Goal: Information Seeking & Learning: Learn about a topic

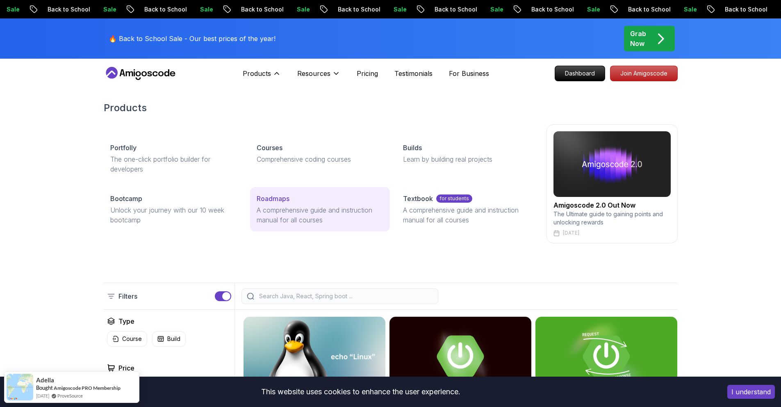
click at [282, 211] on p "A comprehensive guide and instruction manual for all courses" at bounding box center [320, 215] width 127 height 20
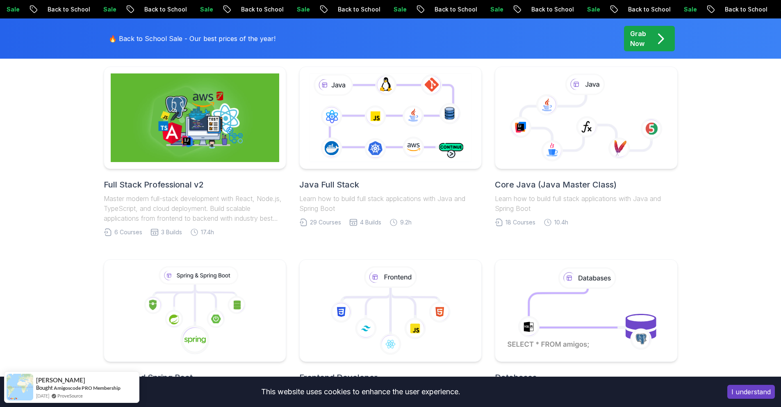
scroll to position [210, 0]
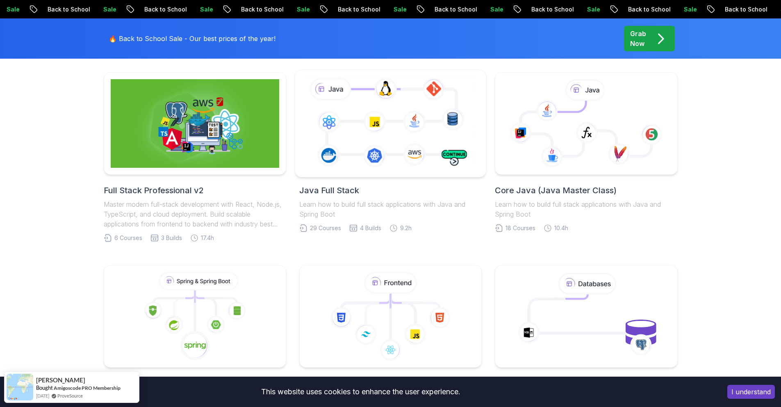
click at [440, 157] on icon at bounding box center [390, 123] width 173 height 96
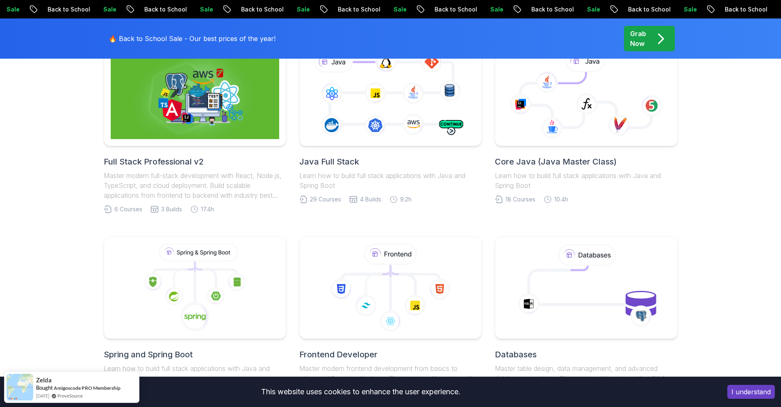
scroll to position [287, 0]
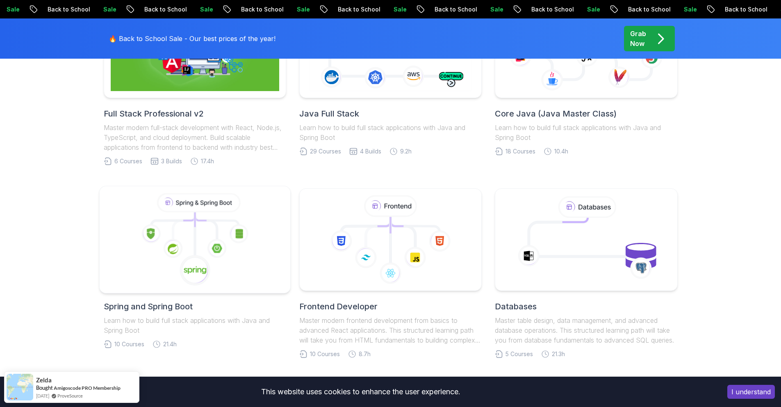
click at [205, 214] on icon at bounding box center [194, 239] width 177 height 93
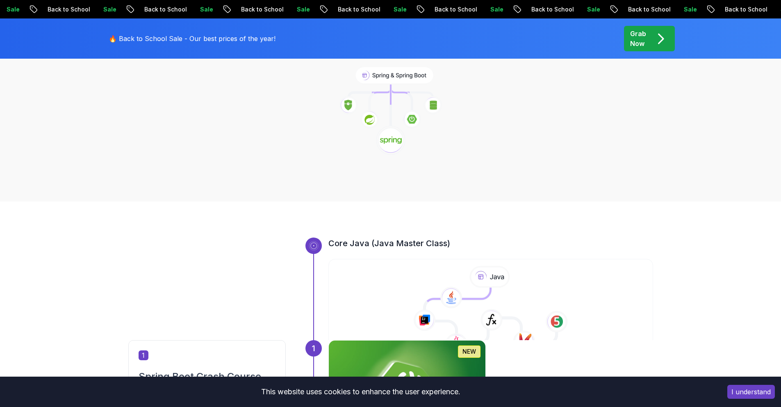
scroll to position [109, 0]
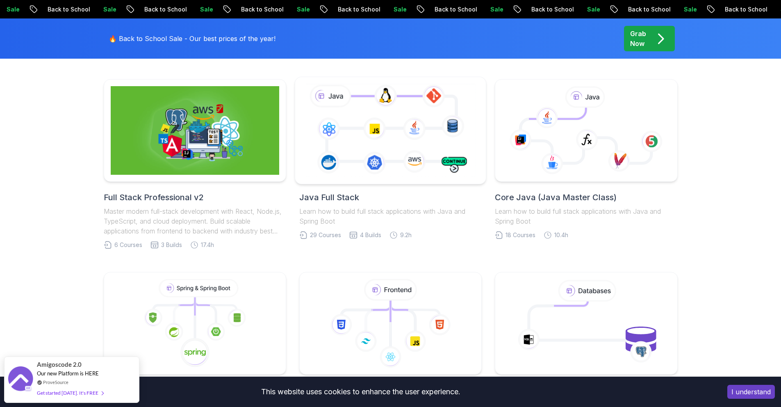
scroll to position [203, 0]
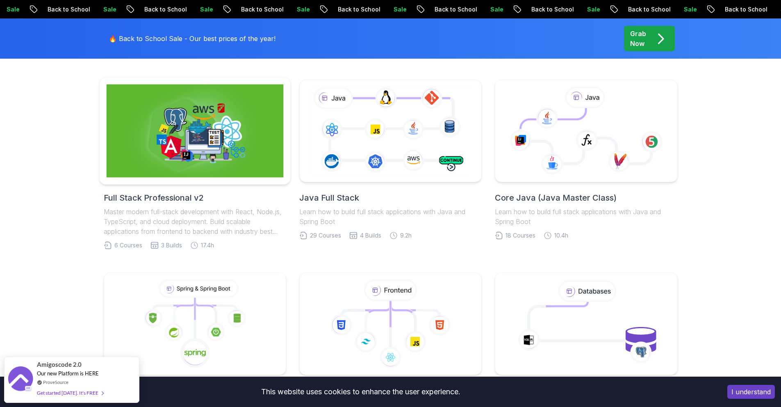
click at [232, 159] on img at bounding box center [194, 130] width 177 height 93
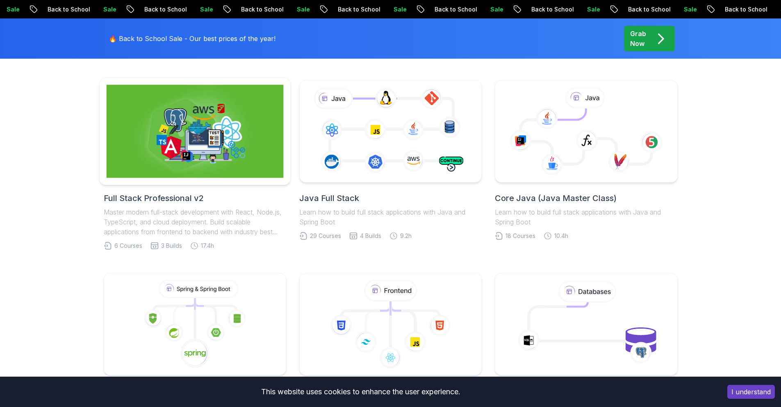
scroll to position [203, 0]
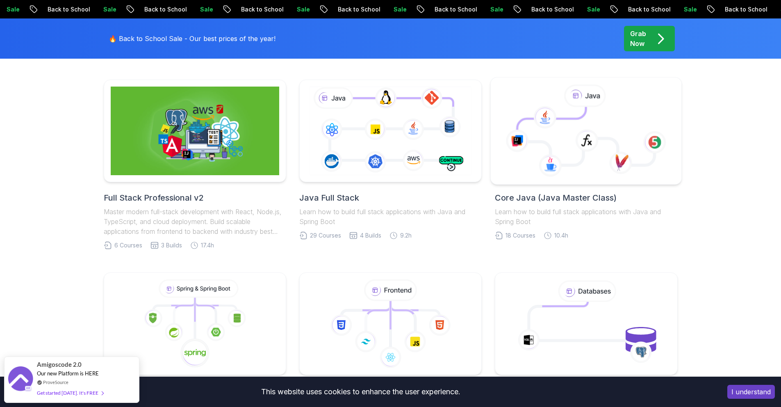
click at [570, 150] on icon at bounding box center [585, 136] width 137 height 58
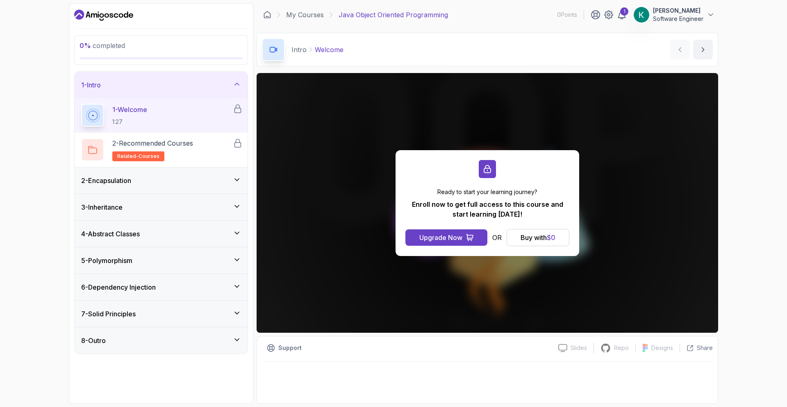
click at [140, 238] on h3 "4 - Abstract Classes" at bounding box center [110, 234] width 59 height 10
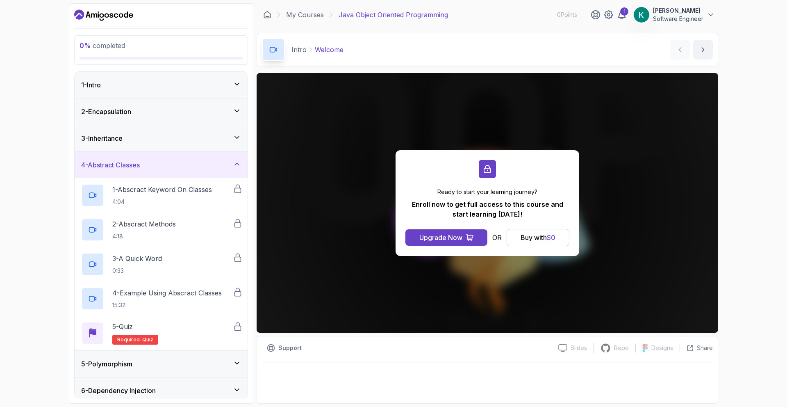
click at [162, 173] on div "4 - Abstract Classes" at bounding box center [161, 165] width 173 height 26
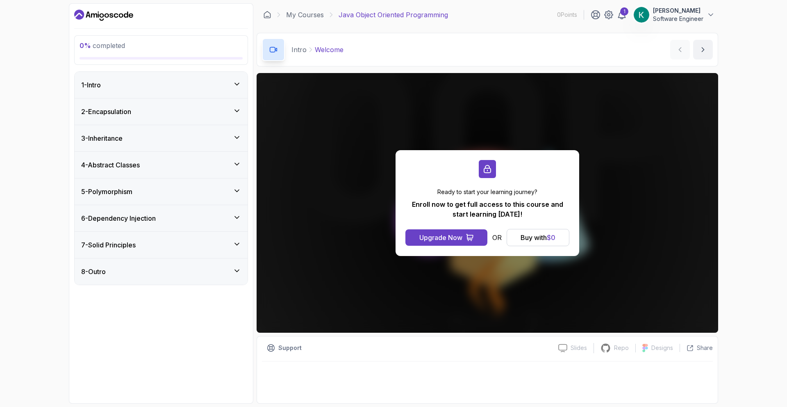
click at [163, 152] on div "4 - Abstract Classes" at bounding box center [161, 165] width 173 height 26
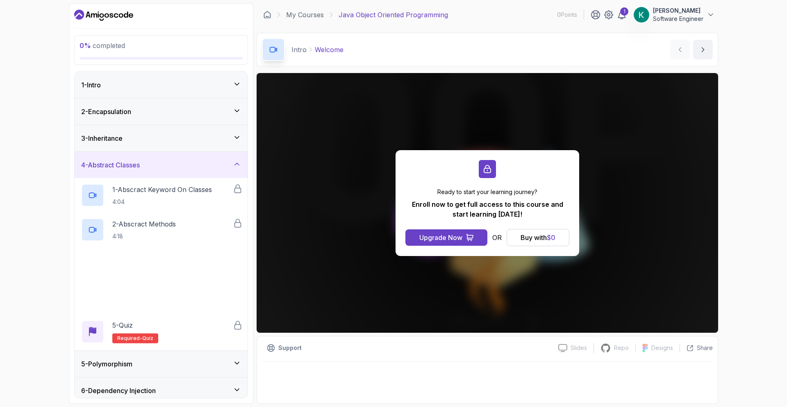
click at [160, 140] on div "3 - Inheritance" at bounding box center [161, 138] width 160 height 10
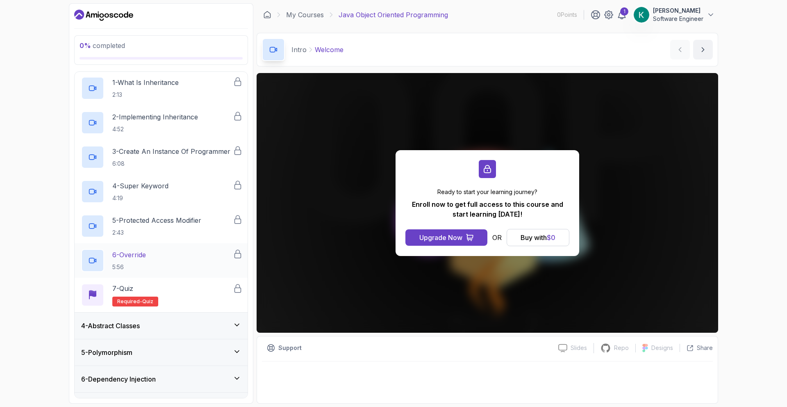
scroll to position [128, 0]
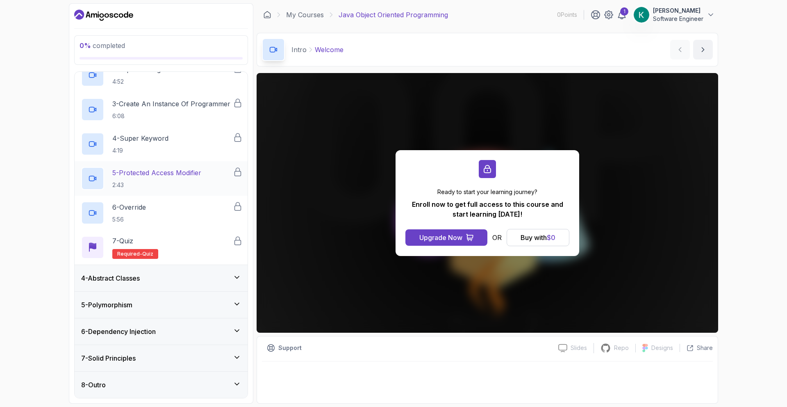
click at [201, 319] on div "6 - Dependency Injection" at bounding box center [161, 331] width 173 height 26
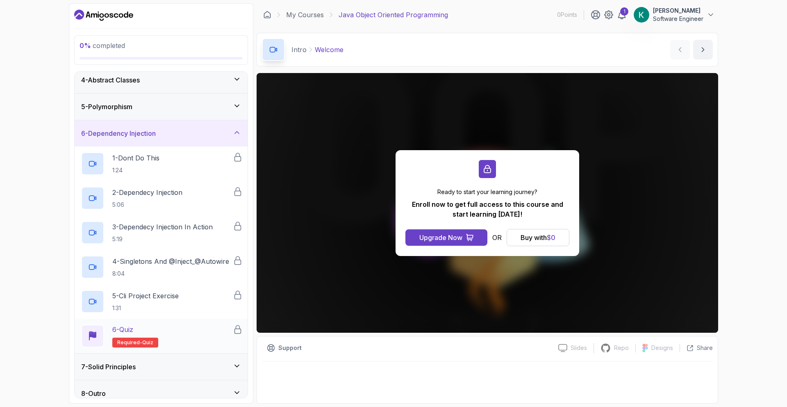
scroll to position [93, 0]
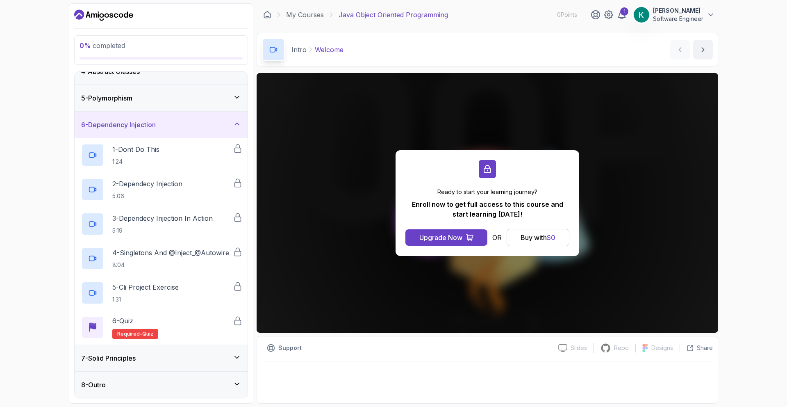
click at [192, 361] on div "7 - Solid Principles" at bounding box center [161, 358] width 160 height 10
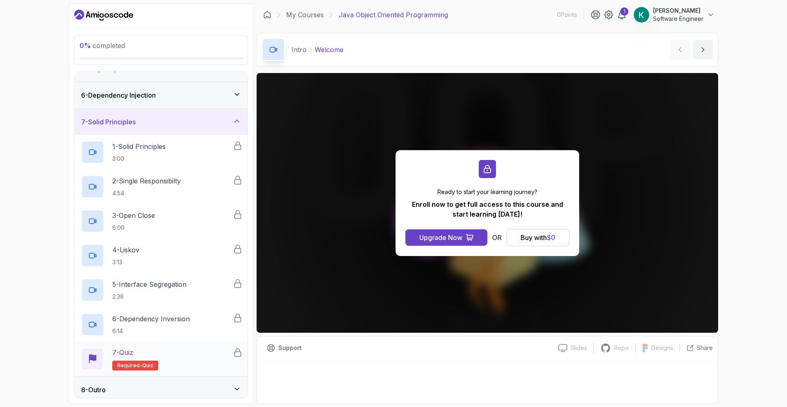
scroll to position [128, 0]
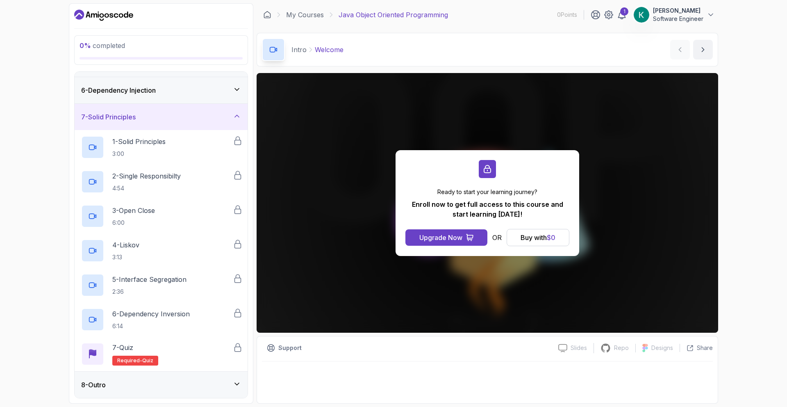
click at [180, 378] on div "8 - Outro" at bounding box center [161, 384] width 173 height 26
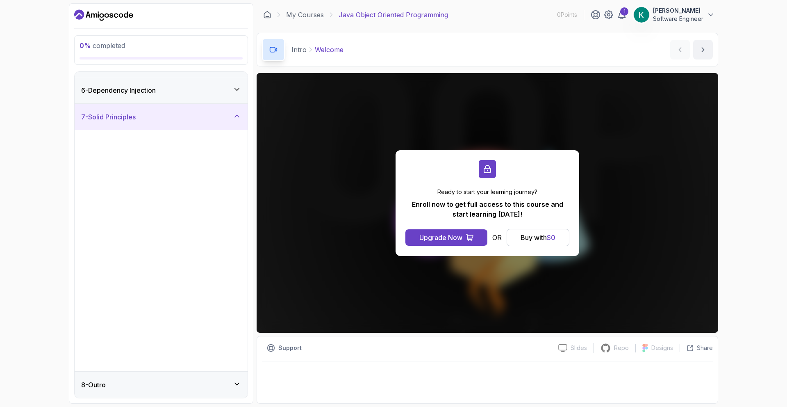
scroll to position [0, 0]
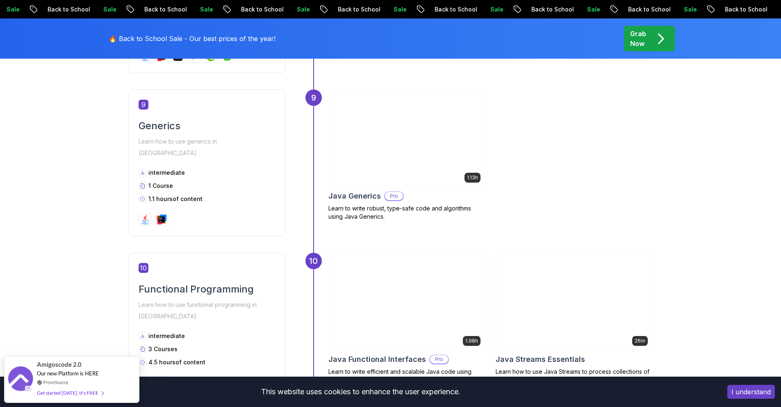
scroll to position [1655, 0]
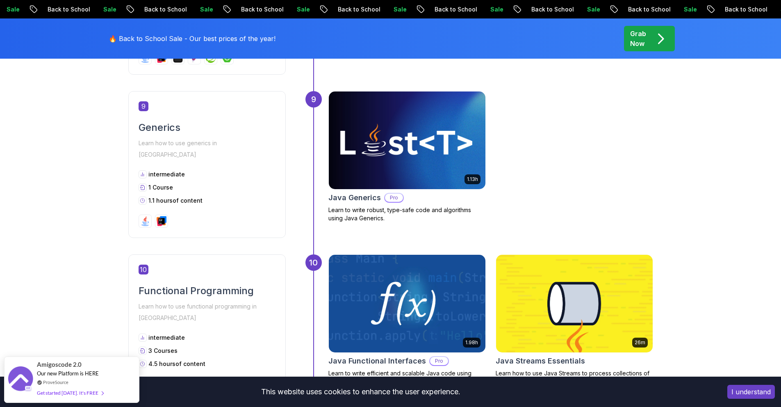
click at [428, 161] on img at bounding box center [407, 140] width 164 height 102
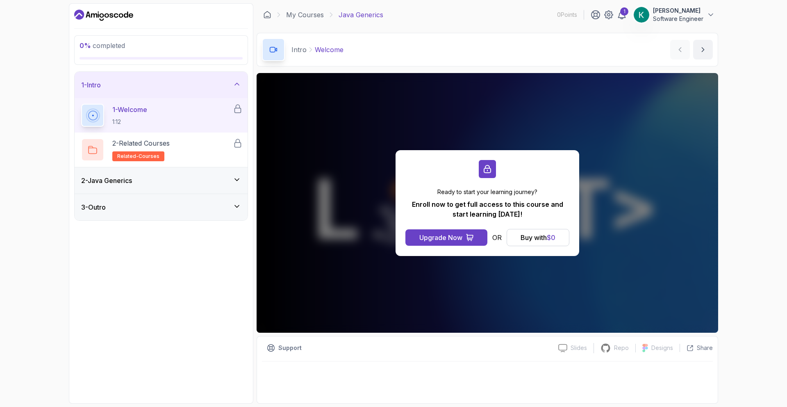
click at [241, 174] on div "2 - Java Generics" at bounding box center [161, 180] width 173 height 26
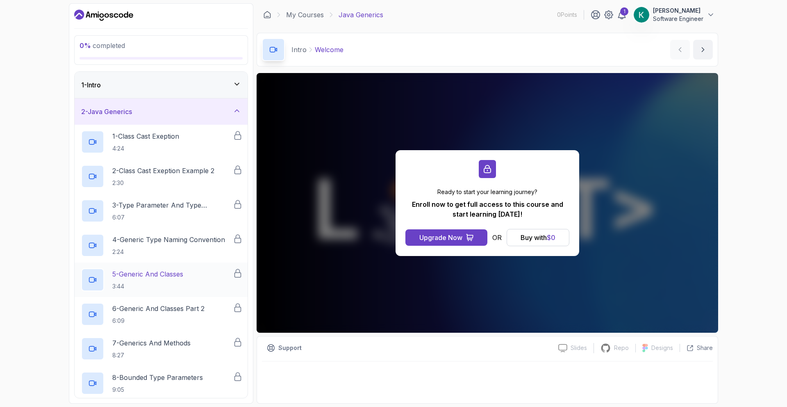
scroll to position [305, 0]
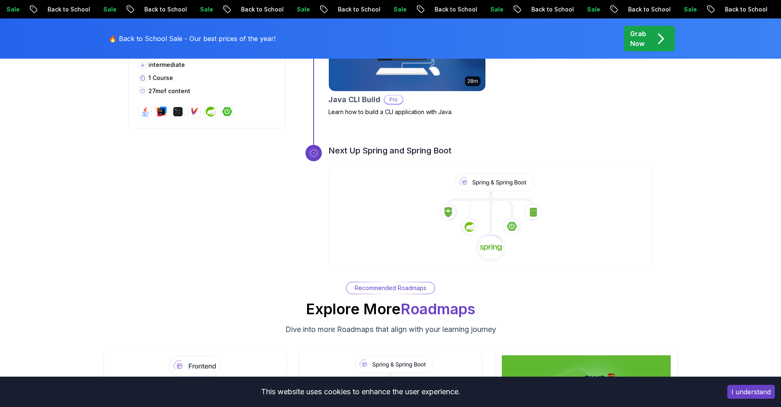
scroll to position [2737, 0]
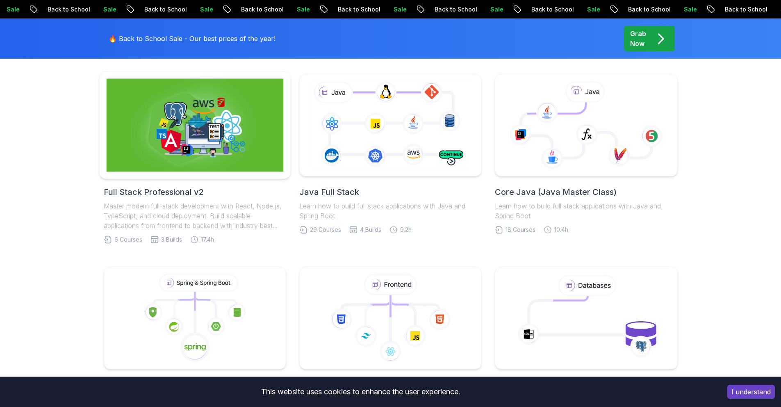
scroll to position [203, 0]
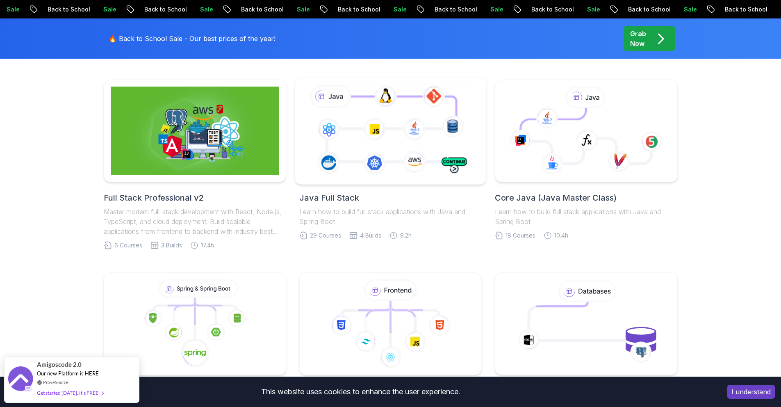
click at [372, 183] on div at bounding box center [391, 131] width 192 height 108
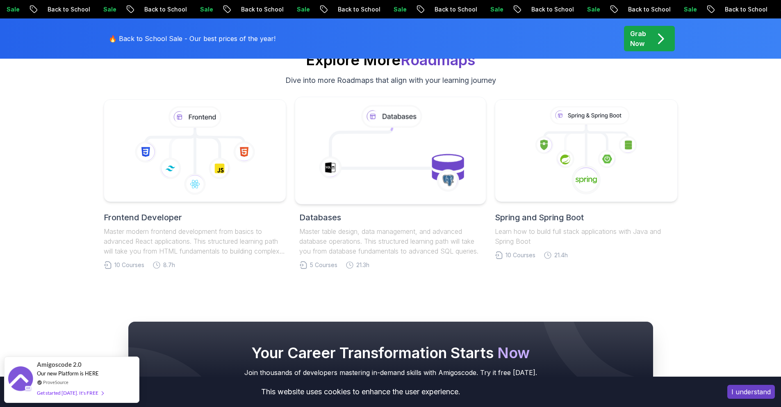
scroll to position [3774, 0]
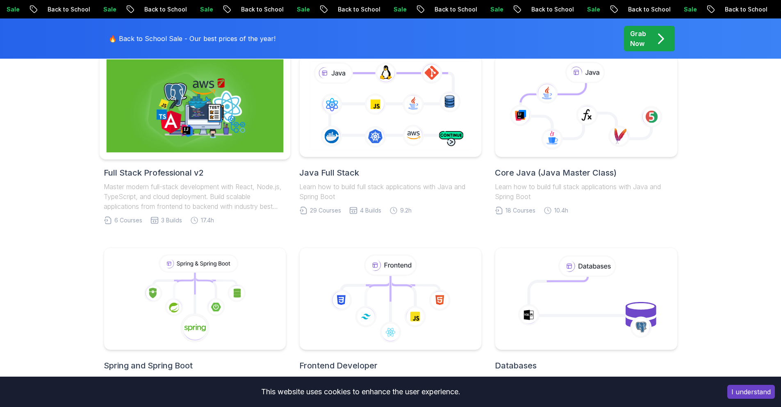
scroll to position [342, 0]
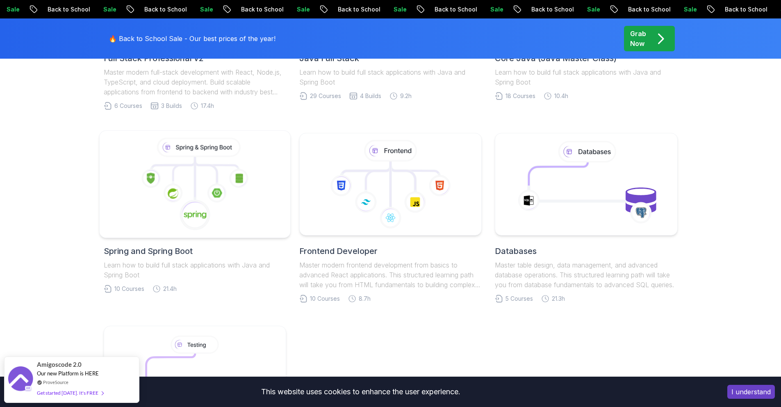
click at [209, 182] on icon at bounding box center [194, 184] width 177 height 93
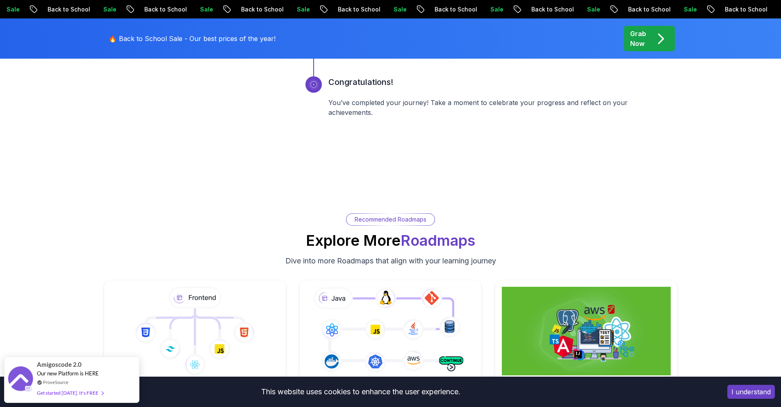
scroll to position [1541, 0]
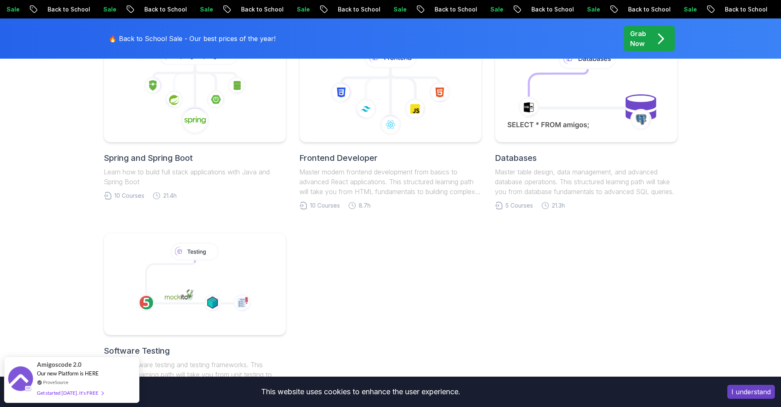
scroll to position [411, 0]
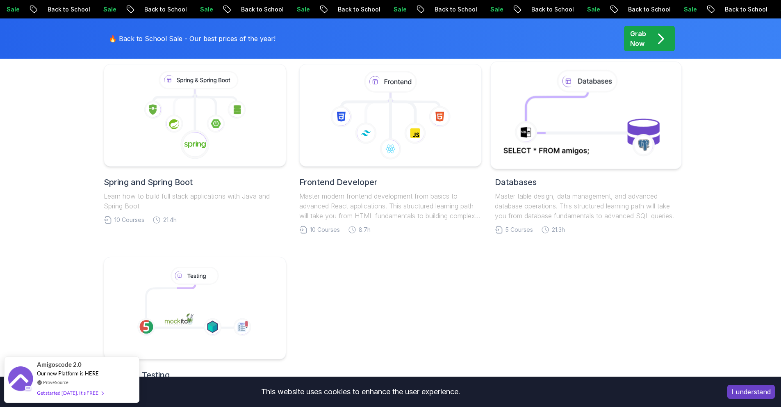
click at [587, 164] on div at bounding box center [586, 115] width 192 height 108
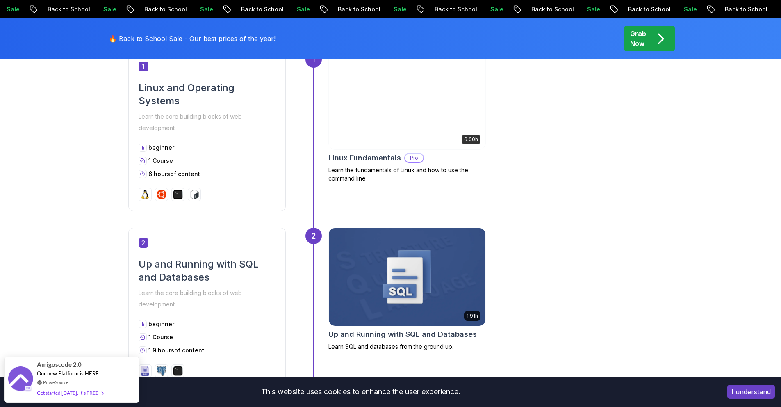
scroll to position [435, 0]
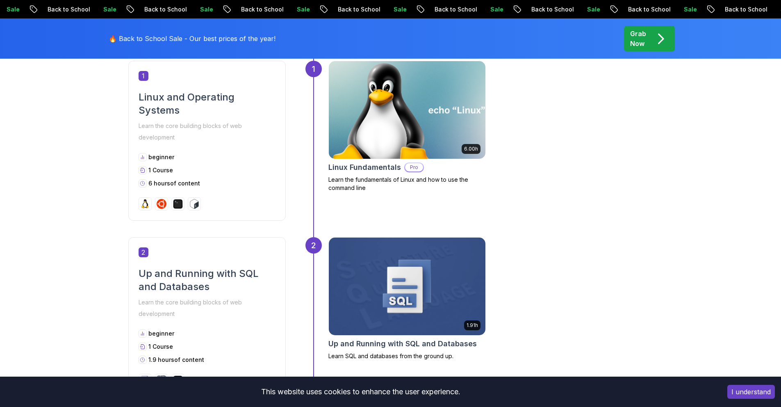
click at [442, 149] on img at bounding box center [407, 110] width 164 height 102
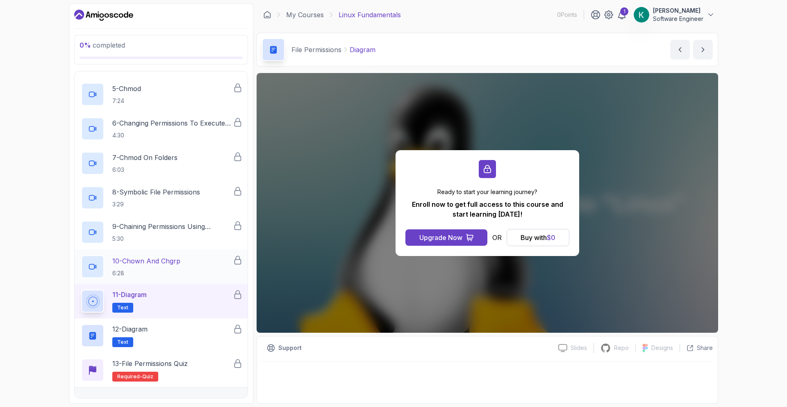
scroll to position [520, 0]
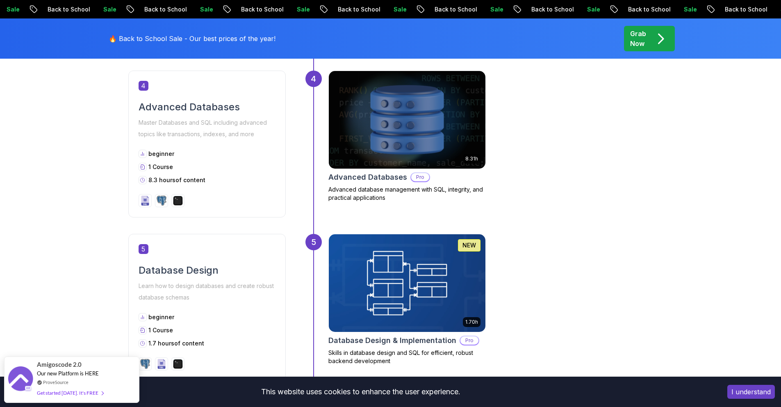
scroll to position [956, 0]
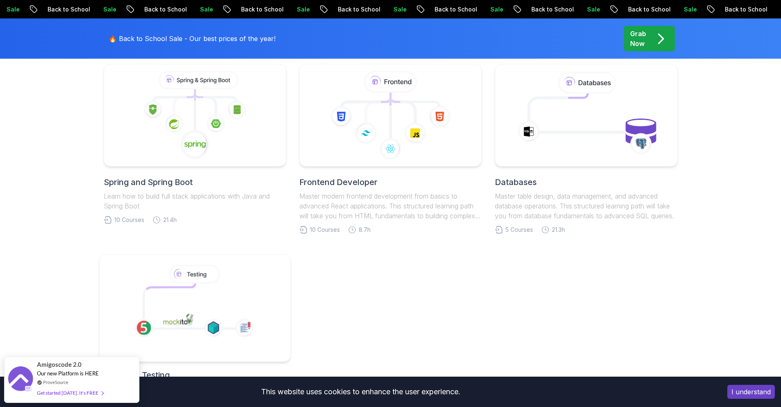
scroll to position [582, 0]
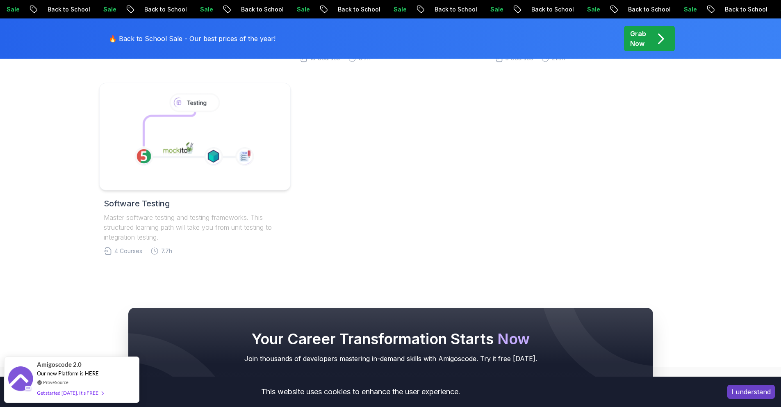
click at [193, 169] on icon at bounding box center [194, 132] width 140 height 84
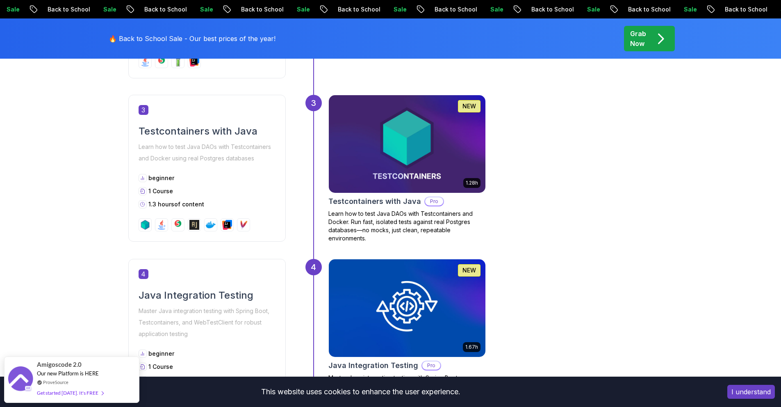
scroll to position [1009, 0]
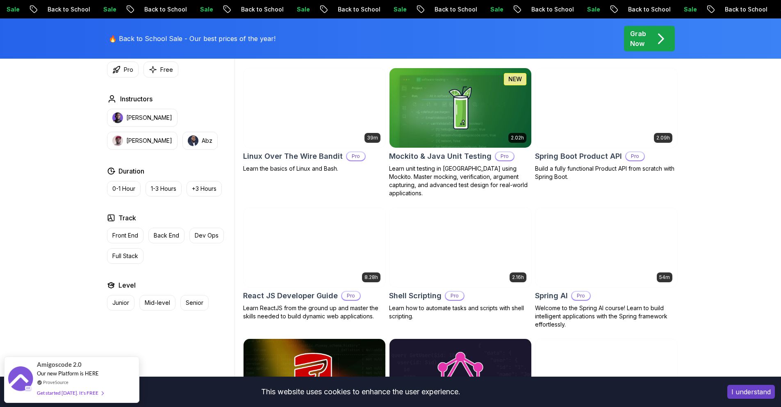
scroll to position [1804, 0]
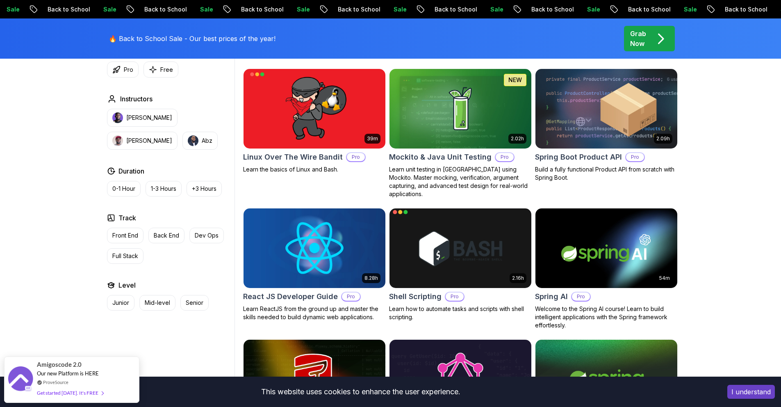
click at [425, 221] on img at bounding box center [460, 247] width 149 height 83
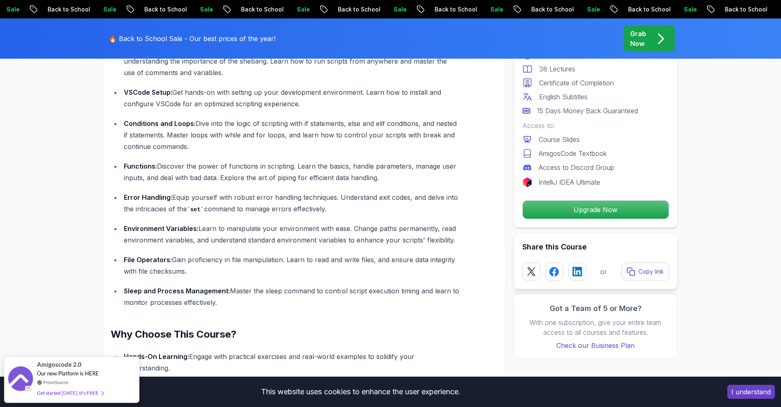
scroll to position [827, 0]
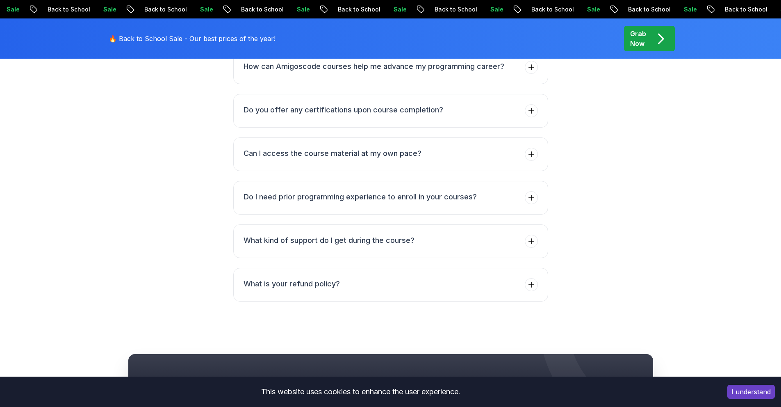
scroll to position [3504, 0]
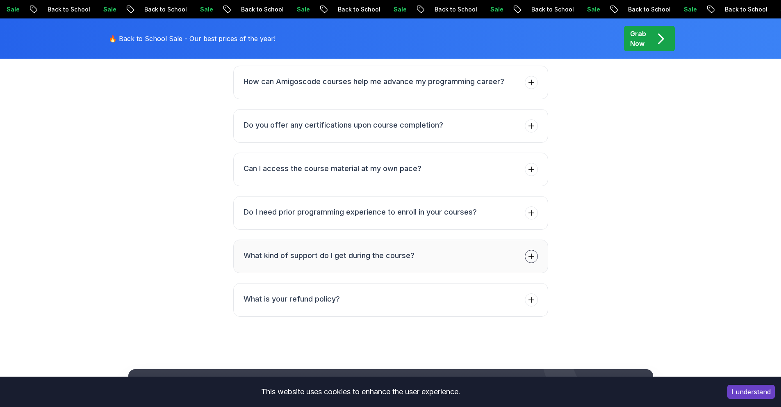
click at [294, 239] on button "What kind of support do I get during the course?" at bounding box center [390, 256] width 315 height 34
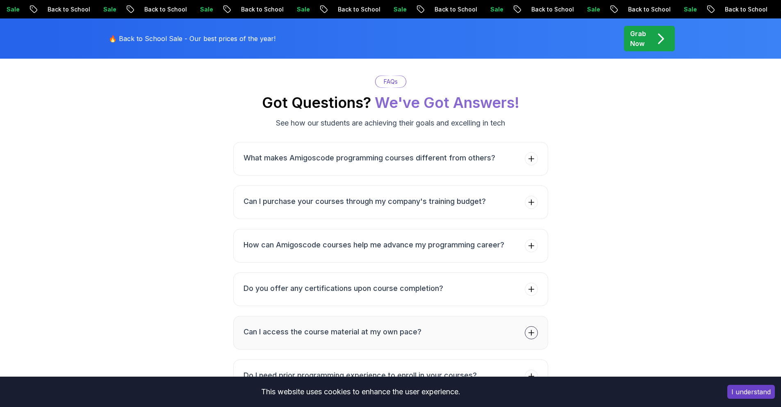
scroll to position [3294, 0]
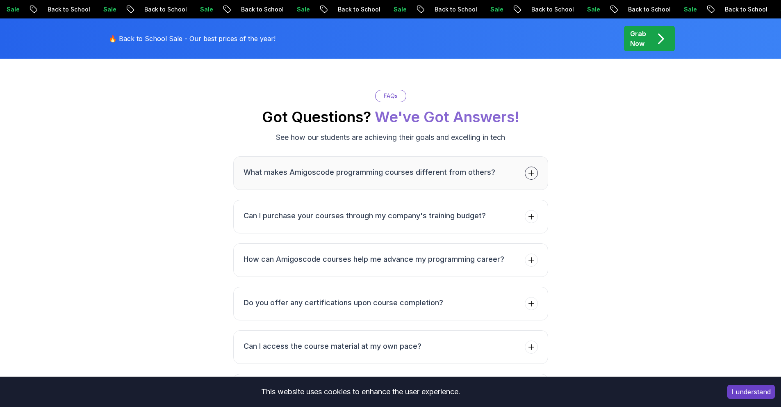
click at [284, 173] on button "What makes Amigoscode programming courses different from others?" at bounding box center [390, 173] width 315 height 34
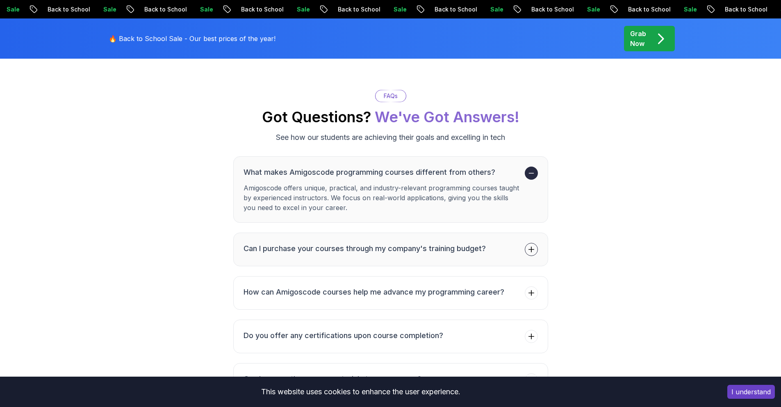
click at [297, 233] on button "Can I purchase your courses through my company's training budget?" at bounding box center [390, 249] width 315 height 34
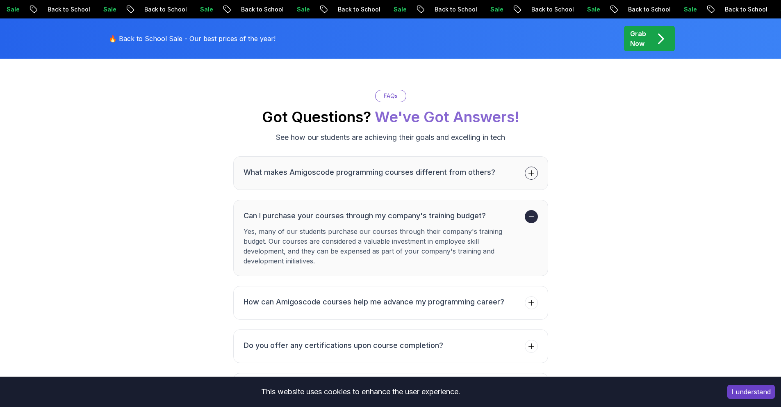
click at [298, 176] on button "What makes Amigoscode programming courses different from others?" at bounding box center [390, 173] width 315 height 34
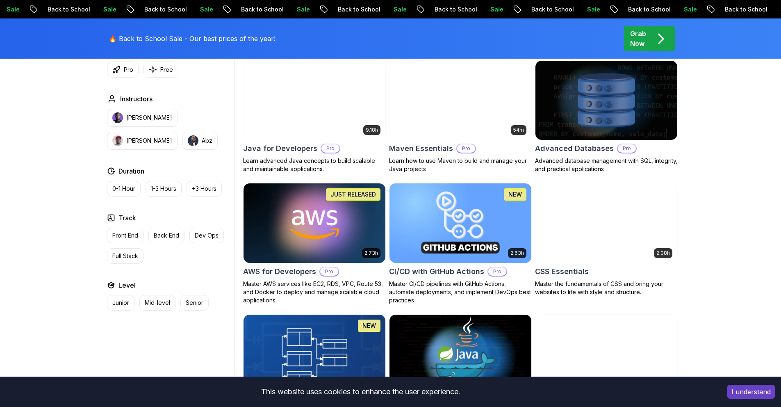
scroll to position [661, 0]
